Goal: Transaction & Acquisition: Purchase product/service

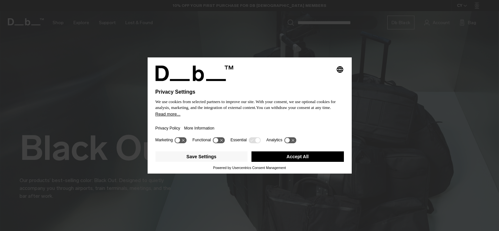
click at [131, 133] on div "Selecting an option will immediately change the language Privacy Settings We us…" at bounding box center [249, 115] width 499 height 231
click at [276, 157] on button "Accept All" at bounding box center [298, 157] width 92 height 10
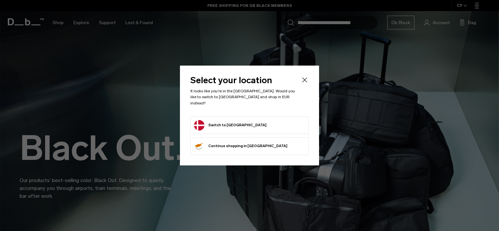
click at [205, 122] on button "Switch to Denmark" at bounding box center [230, 125] width 73 height 10
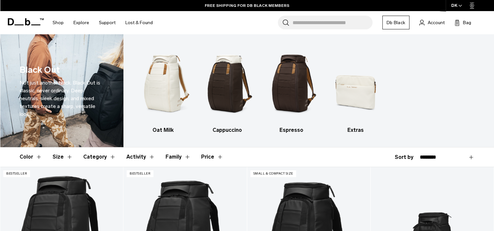
click at [459, 4] on span "button" at bounding box center [461, 5] width 4 height 5
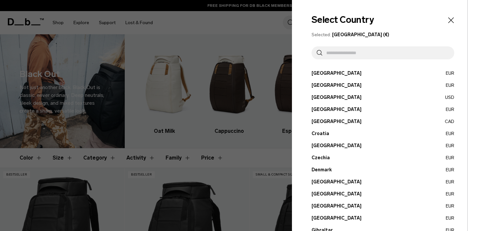
click at [318, 170] on button "Denmark EUR" at bounding box center [383, 170] width 143 height 7
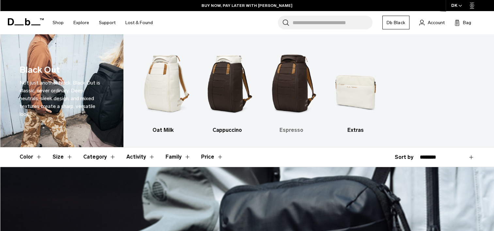
click at [287, 80] on img "3 / 4" at bounding box center [291, 83] width 53 height 79
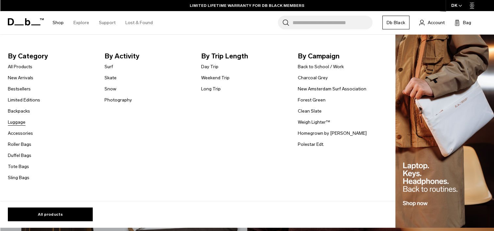
click at [21, 124] on link "Luggage" at bounding box center [17, 122] width 18 height 7
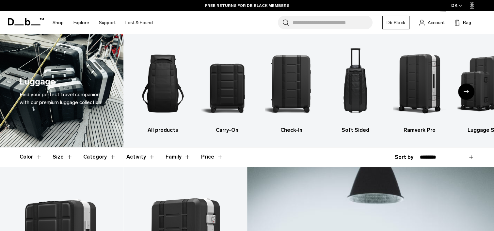
click at [465, 92] on icon "Next slide" at bounding box center [466, 91] width 5 height 3
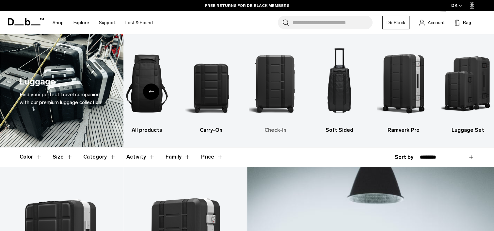
click at [279, 95] on img "3 / 6" at bounding box center [275, 83] width 53 height 79
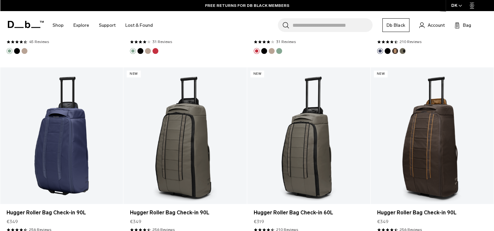
scroll to position [864, 0]
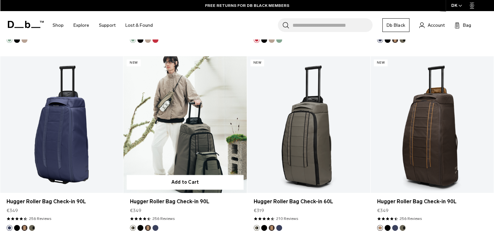
click at [187, 163] on link "Hugger Roller Bag Check-in 90L" at bounding box center [185, 124] width 123 height 137
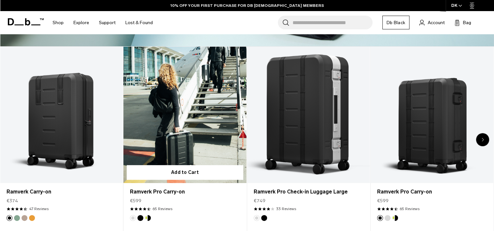
scroll to position [261, 0]
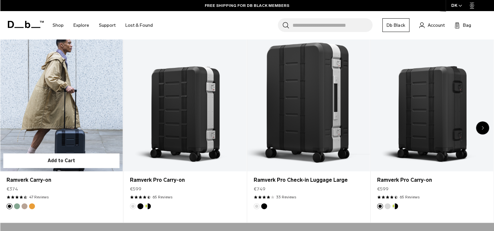
click at [78, 140] on link "Ramverk Carry-on" at bounding box center [61, 103] width 123 height 137
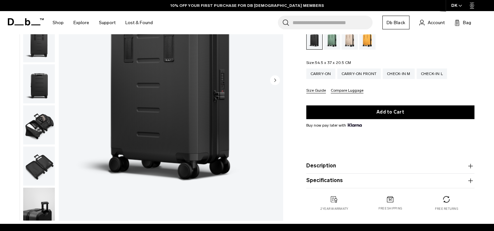
scroll to position [65, 0]
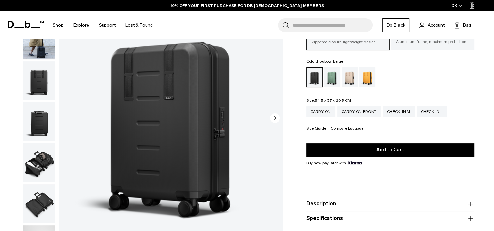
click at [349, 81] on div "Fogbow Beige" at bounding box center [350, 77] width 17 height 20
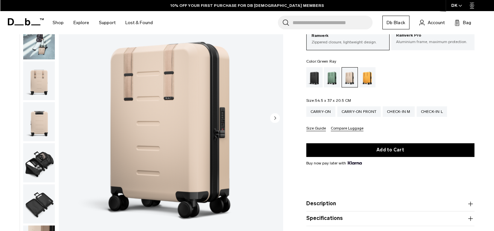
click at [332, 82] on div "Green Ray" at bounding box center [332, 77] width 17 height 20
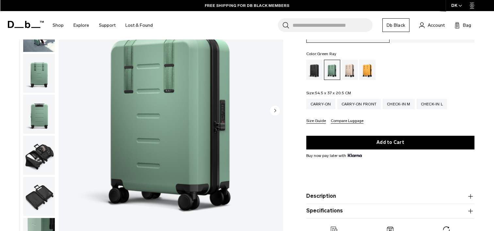
scroll to position [65, 0]
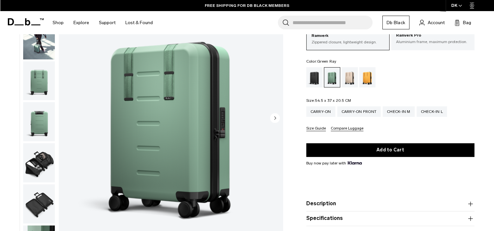
click at [43, 163] on img "button" at bounding box center [39, 162] width 32 height 39
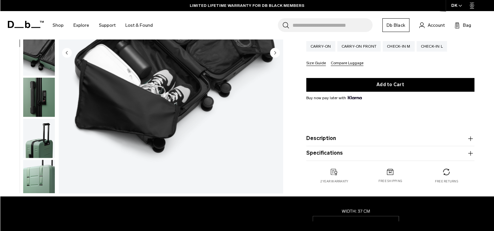
scroll to position [0, 0]
